Goal: Check status

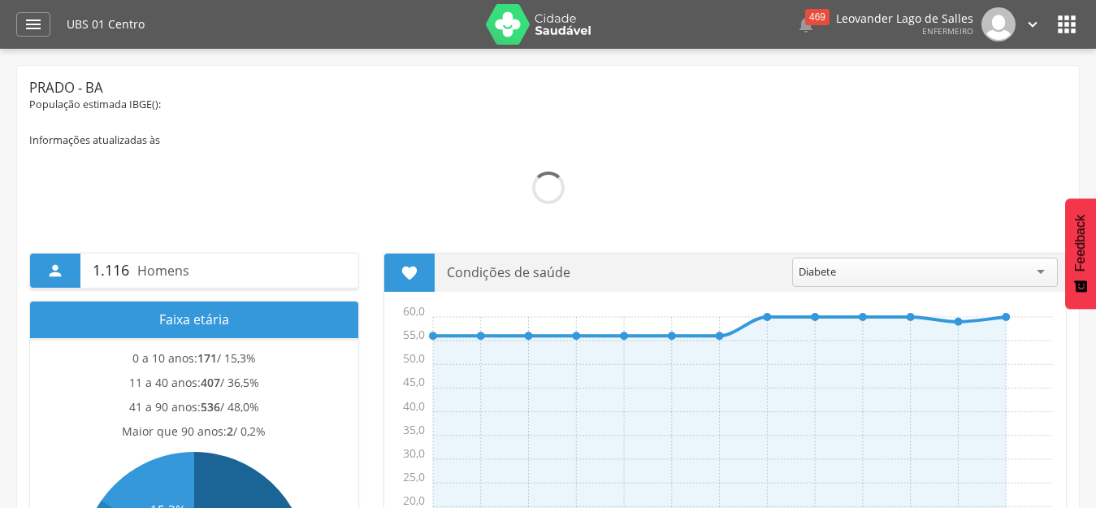
scroll to position [81, 0]
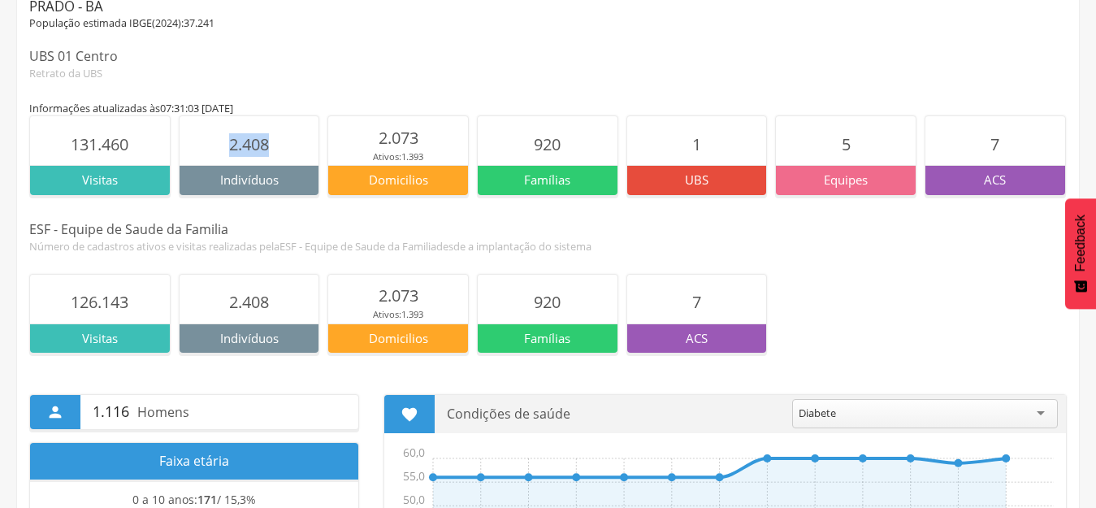
drag, startPoint x: 230, startPoint y: 144, endPoint x: 304, endPoint y: 143, distance: 73.9
click at [304, 143] on section "2.408" at bounding box center [250, 140] width 140 height 49
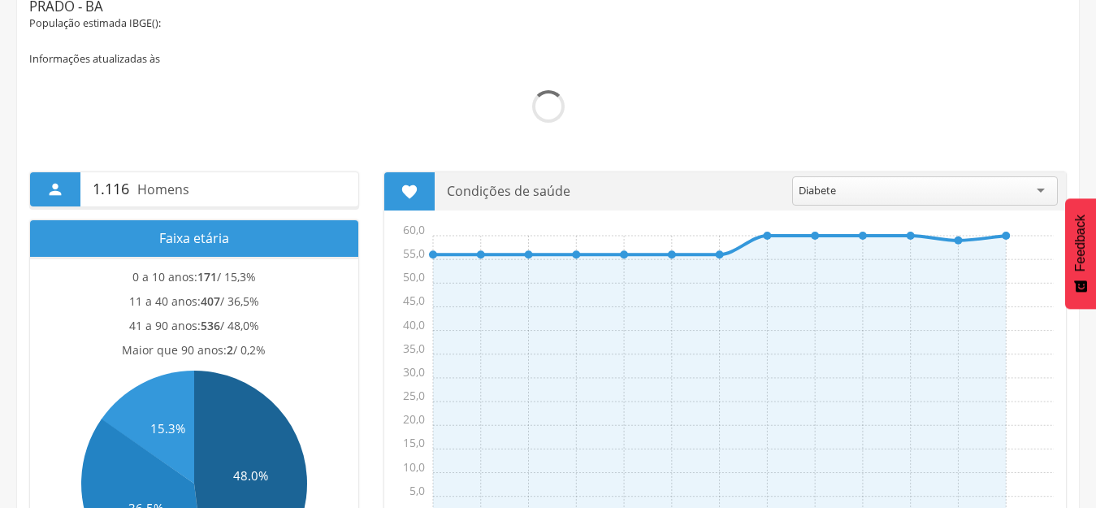
scroll to position [81, 0]
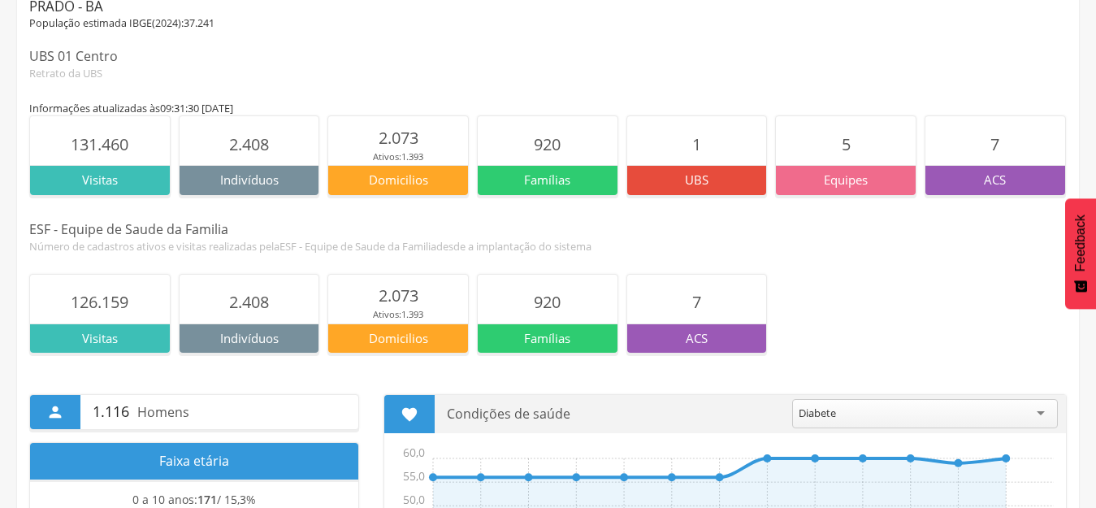
scroll to position [81, 0]
